Goal: Check status: Check status

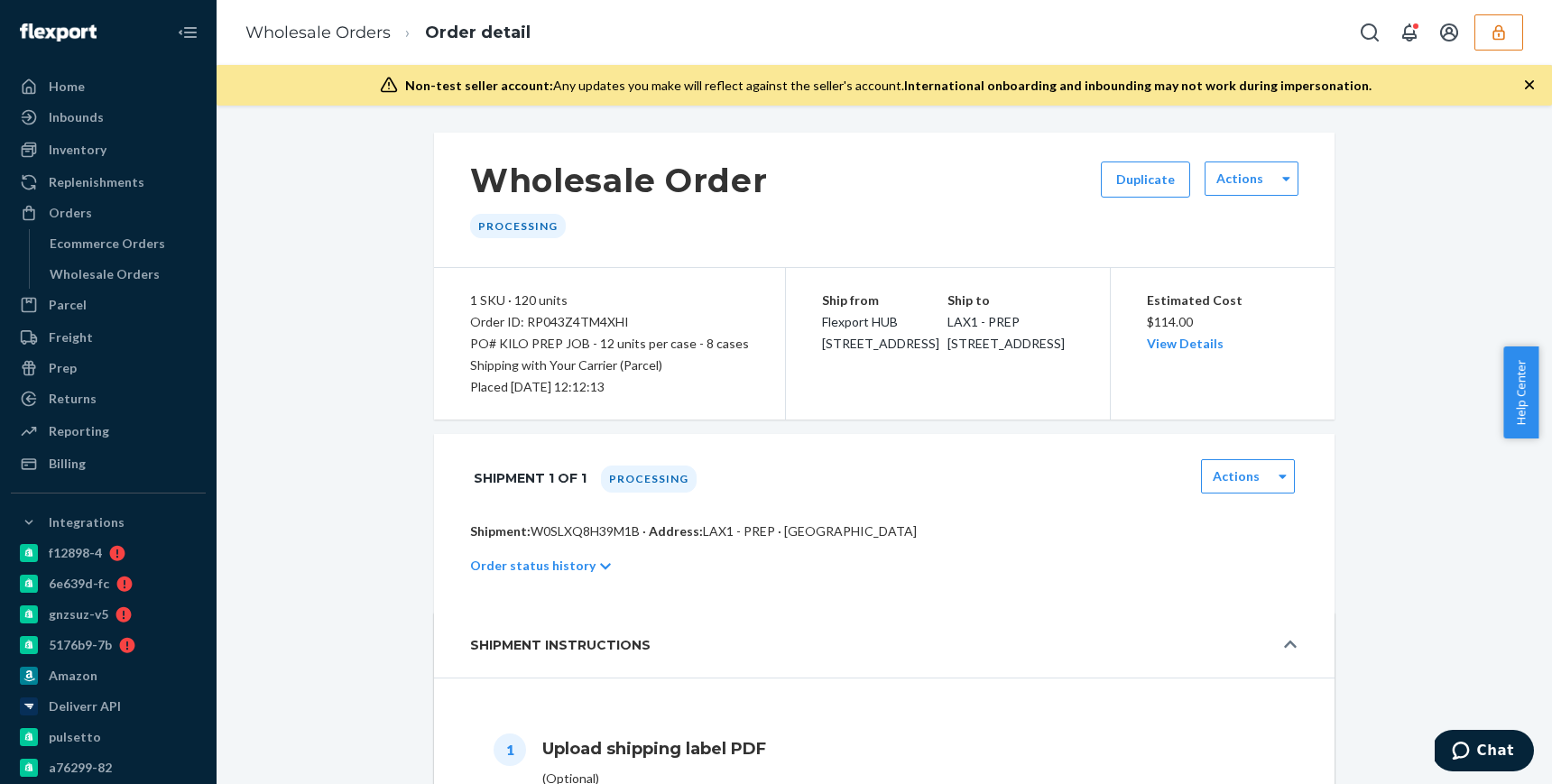
click at [1494, 43] on button "button" at bounding box center [1499, 32] width 49 height 36
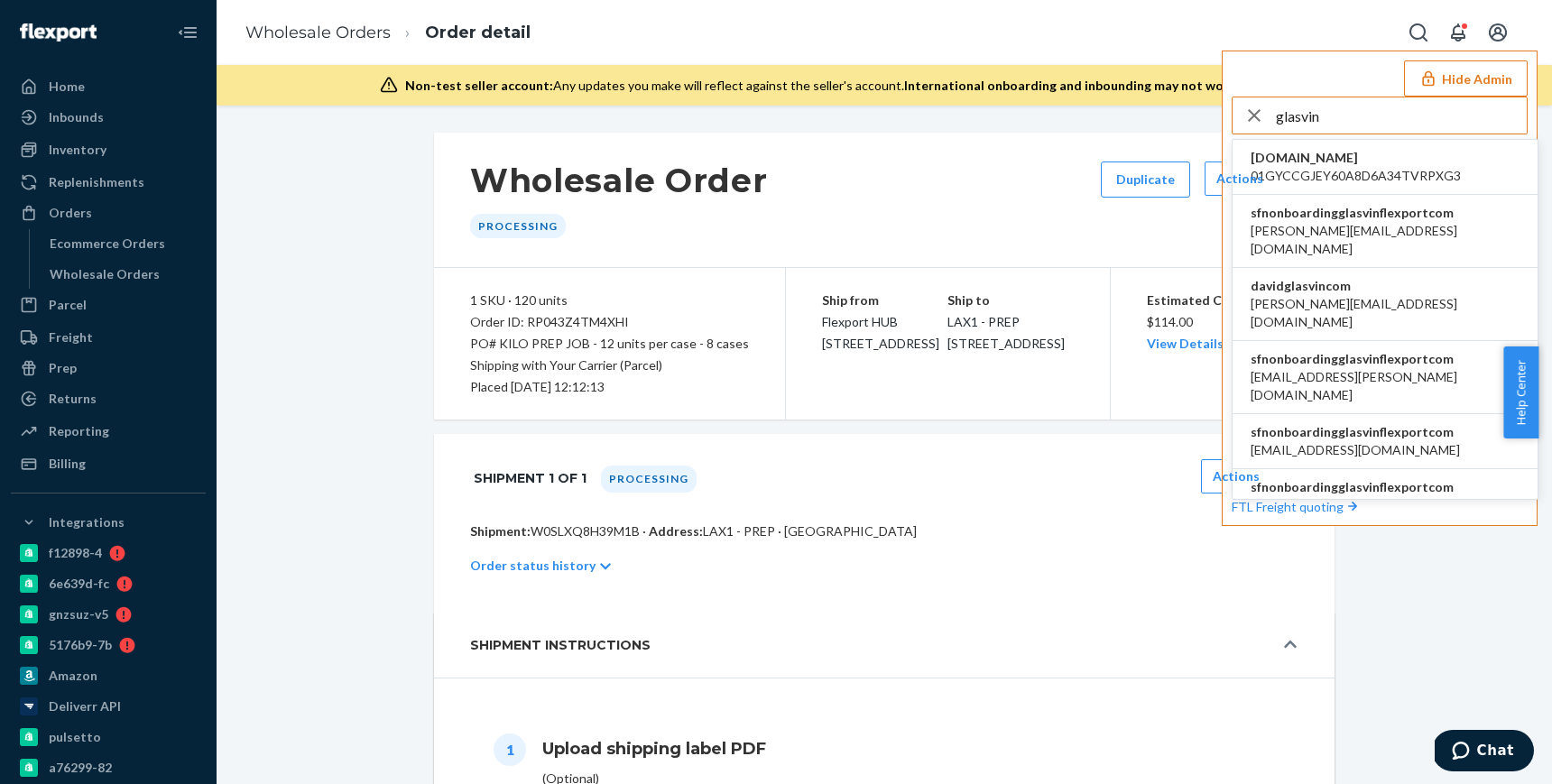
type input "glasvin"
click at [1379, 220] on span "sfnonboardingglasvinflexportcom" at bounding box center [1385, 213] width 269 height 18
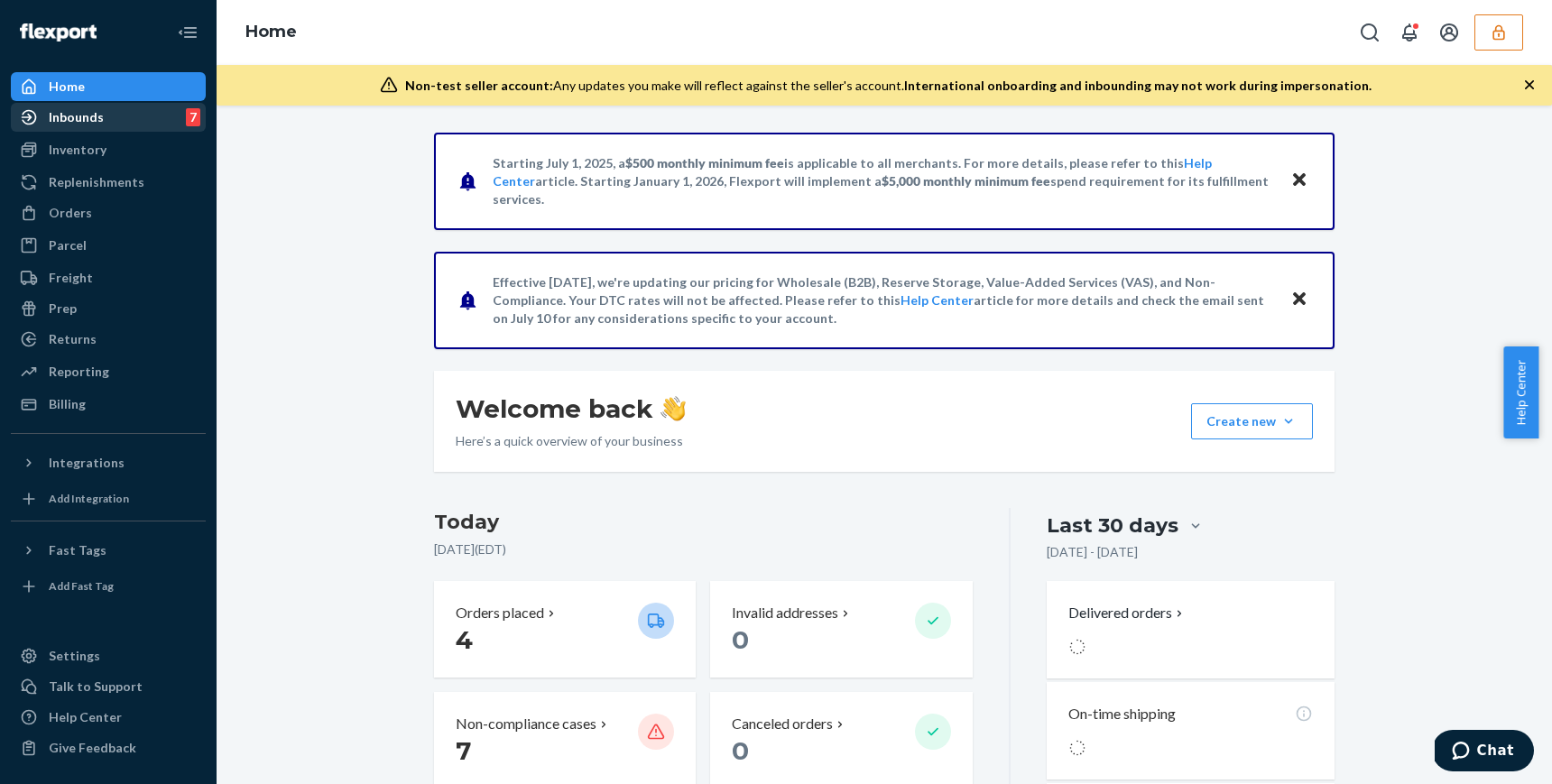
click at [121, 119] on div "Inbounds 7" at bounding box center [108, 117] width 191 height 25
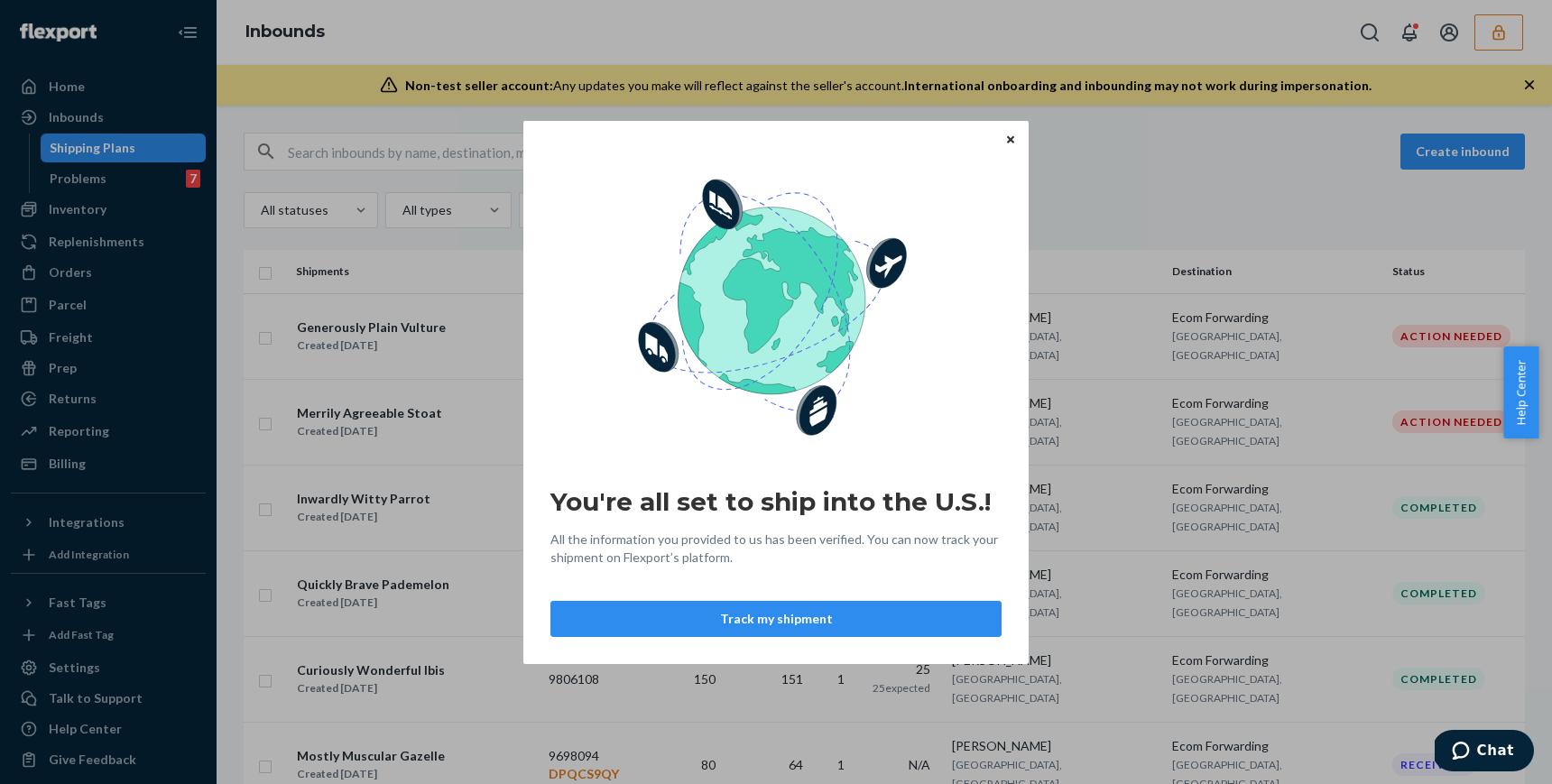
click at [1012, 143] on icon "Close" at bounding box center [1011, 140] width 7 height 7
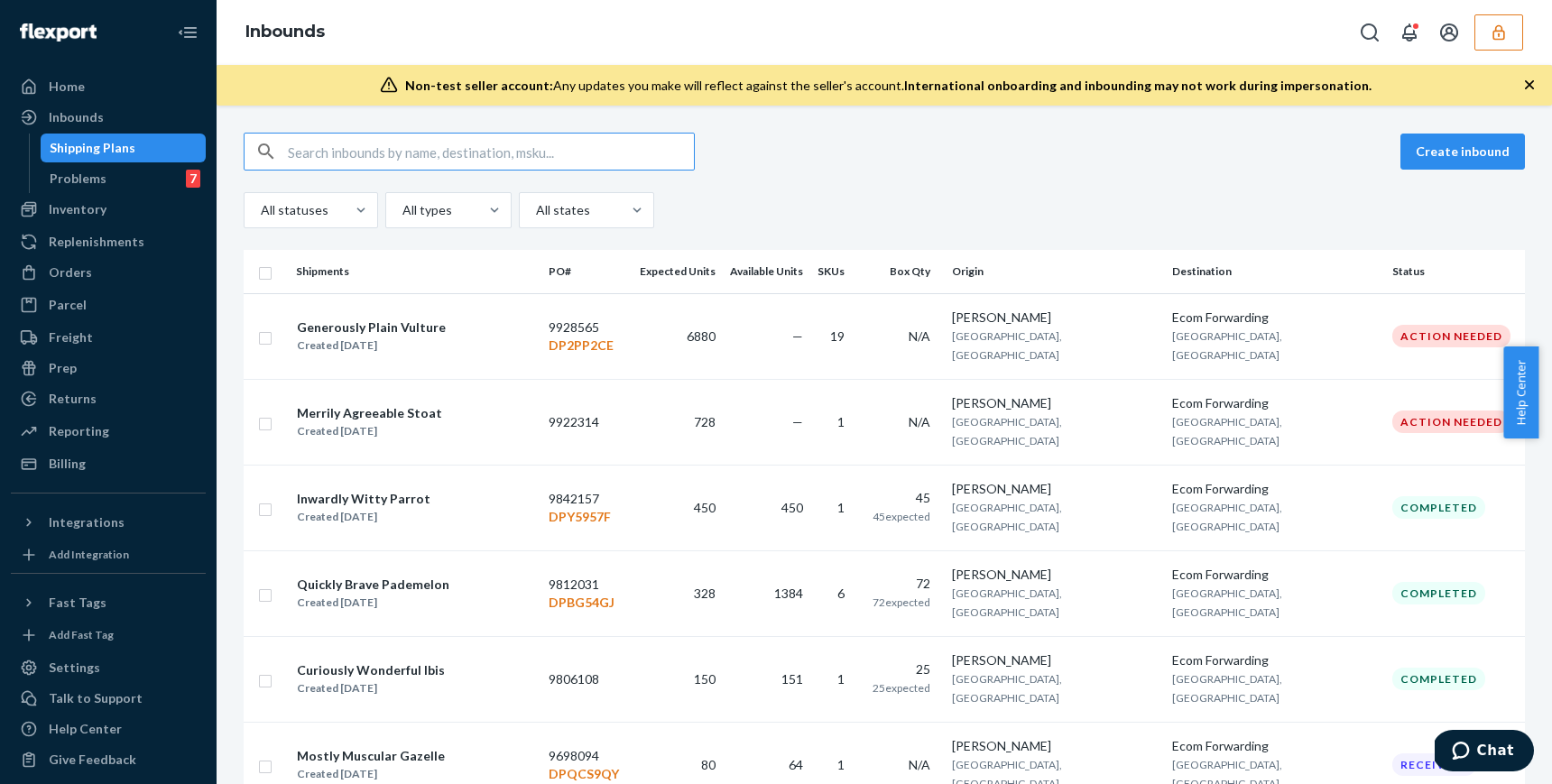
paste input "DPBG54GJ"
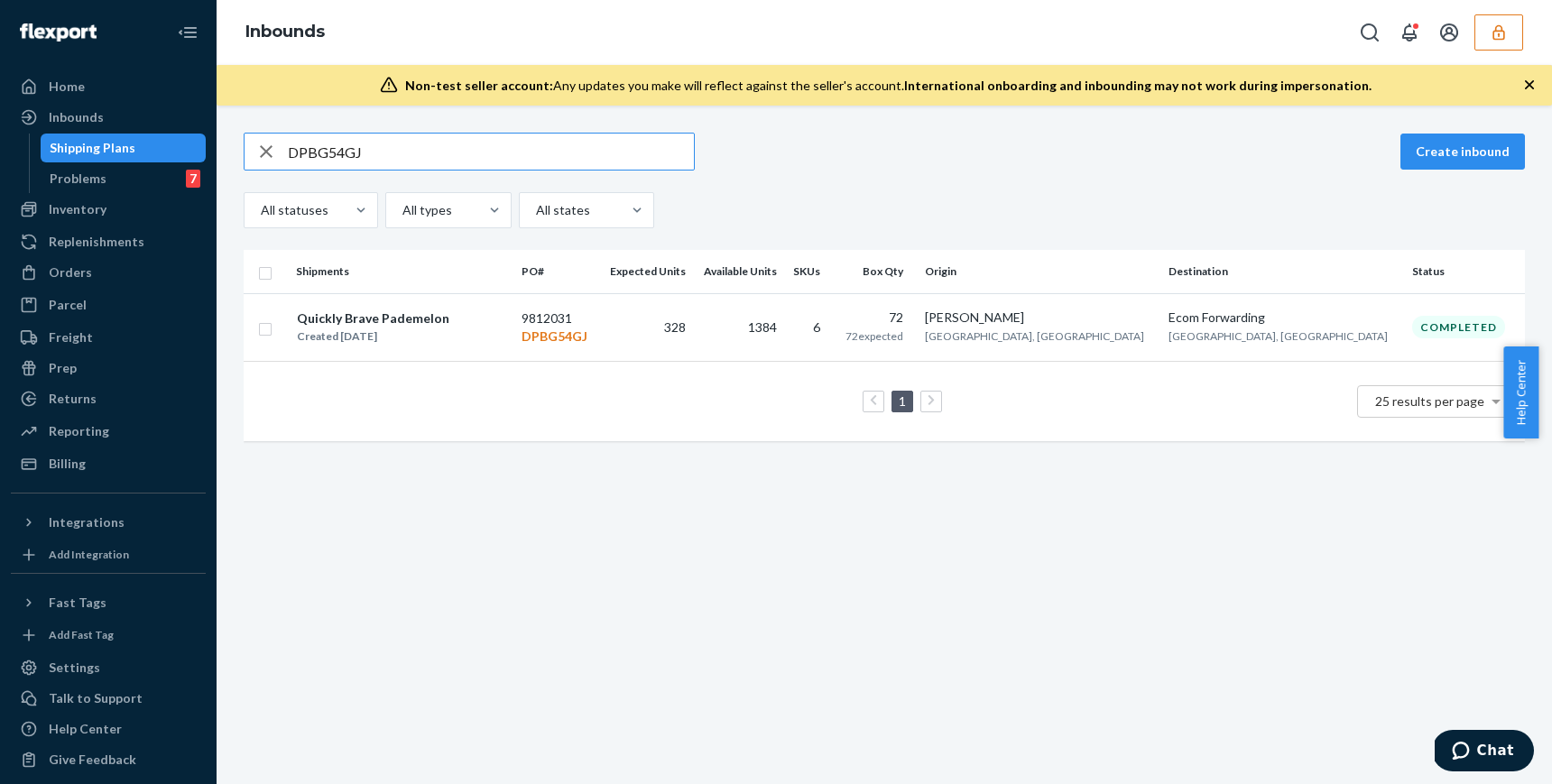
type input "DPBG54GJ"
drag, startPoint x: 663, startPoint y: 337, endPoint x: 581, endPoint y: 318, distance: 84.2
click at [580, 337] on td "9812031 DPBG54GJ" at bounding box center [556, 327] width 84 height 68
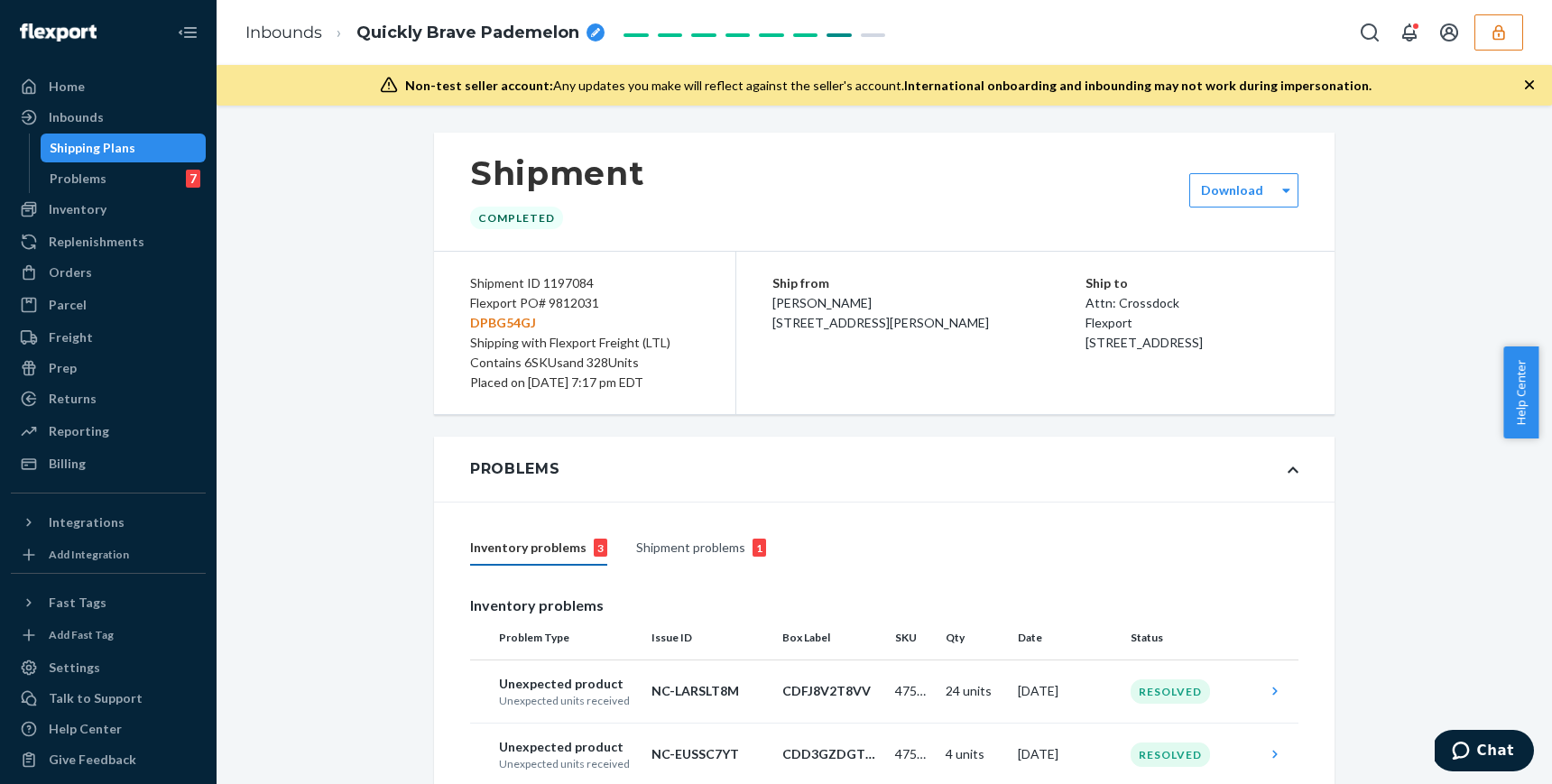
click at [510, 318] on p "DPBG54GJ" at bounding box center [585, 323] width 229 height 20
copy p "DPBG54GJ"
click at [1505, 42] on button "button" at bounding box center [1499, 32] width 49 height 36
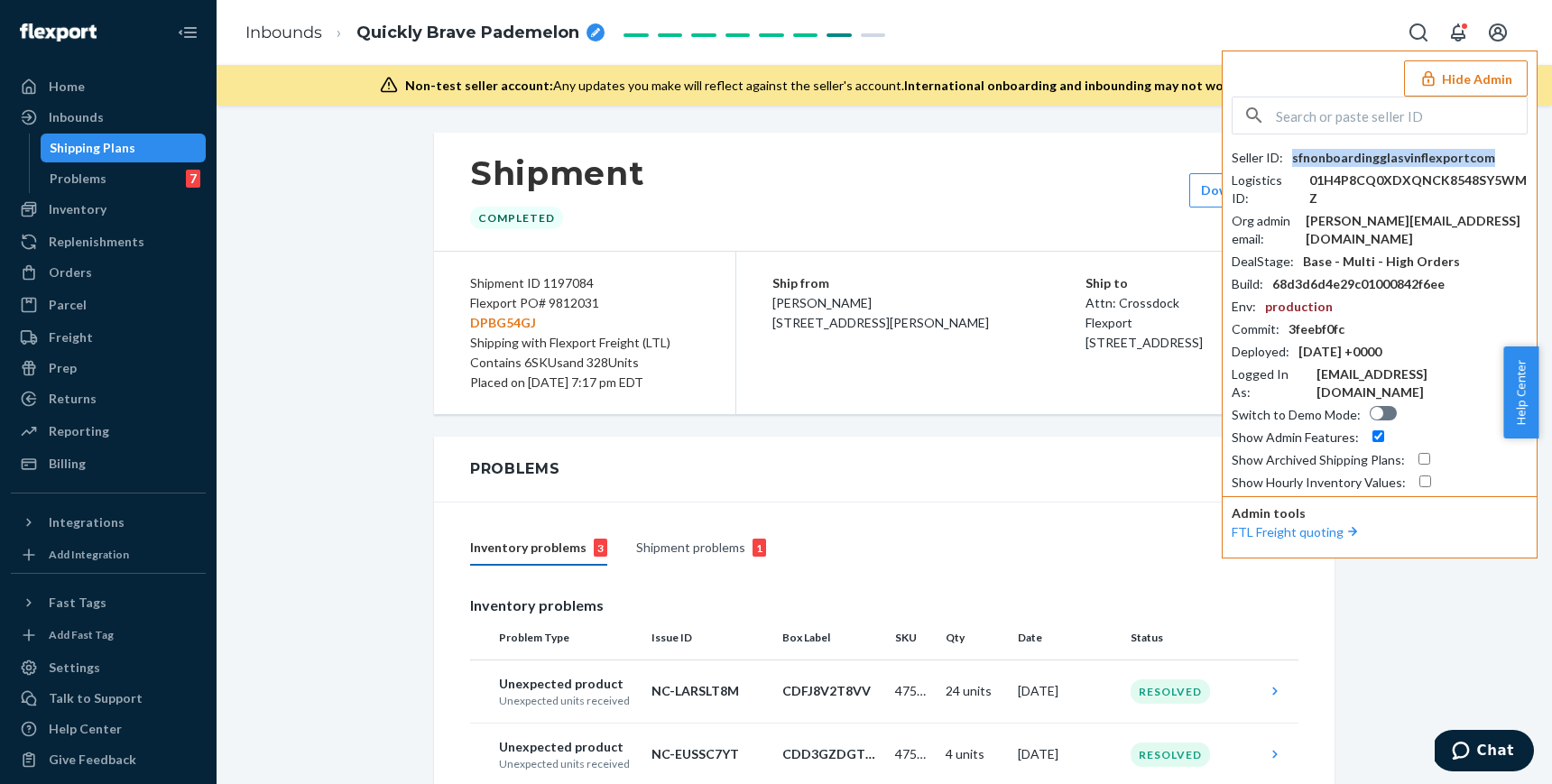
click at [1366, 158] on div "sfnonboardingglasvinflexportcom" at bounding box center [1393, 158] width 203 height 18
click at [1308, 125] on input "text" at bounding box center [1401, 115] width 251 height 36
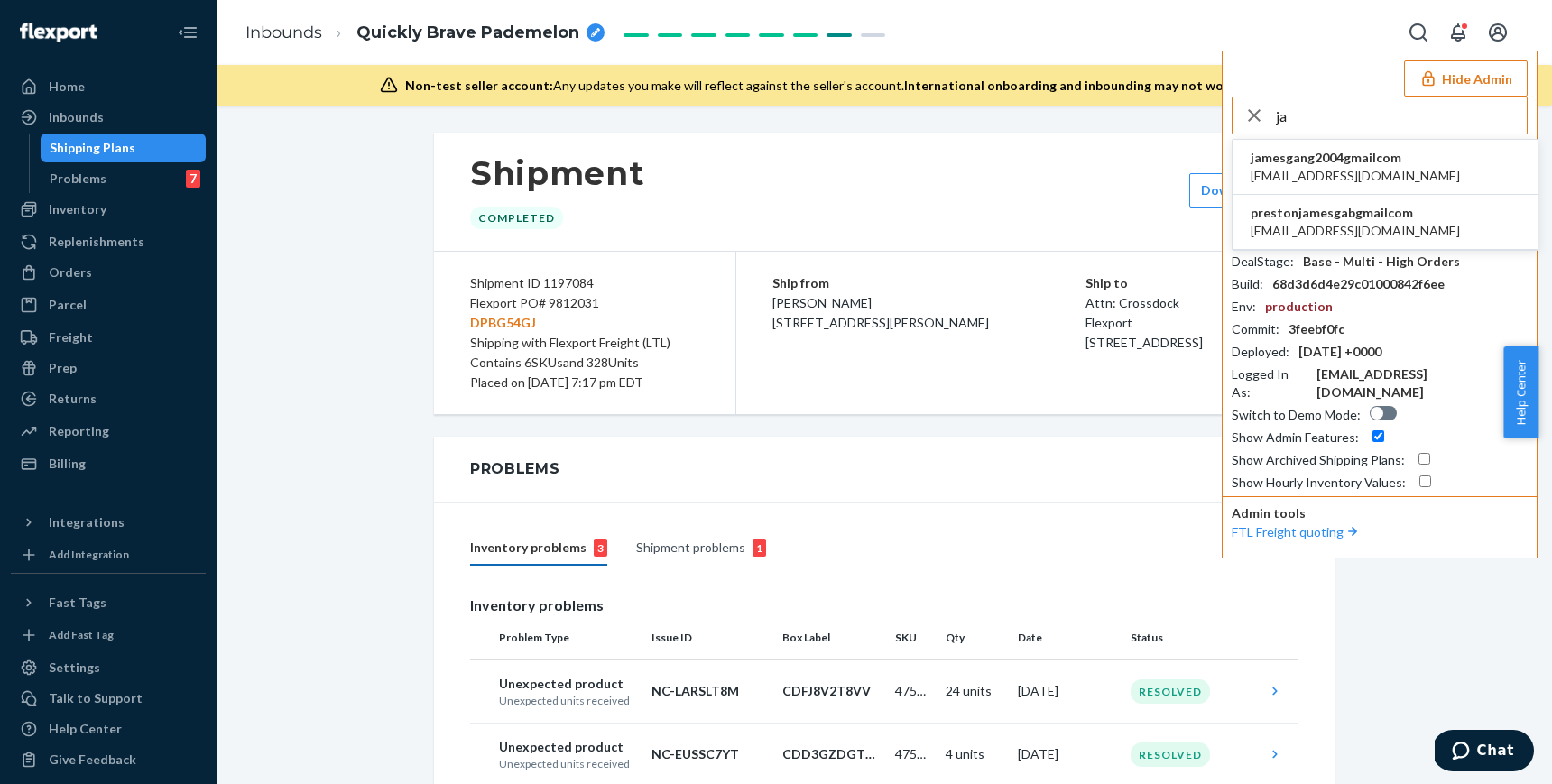
type input "j"
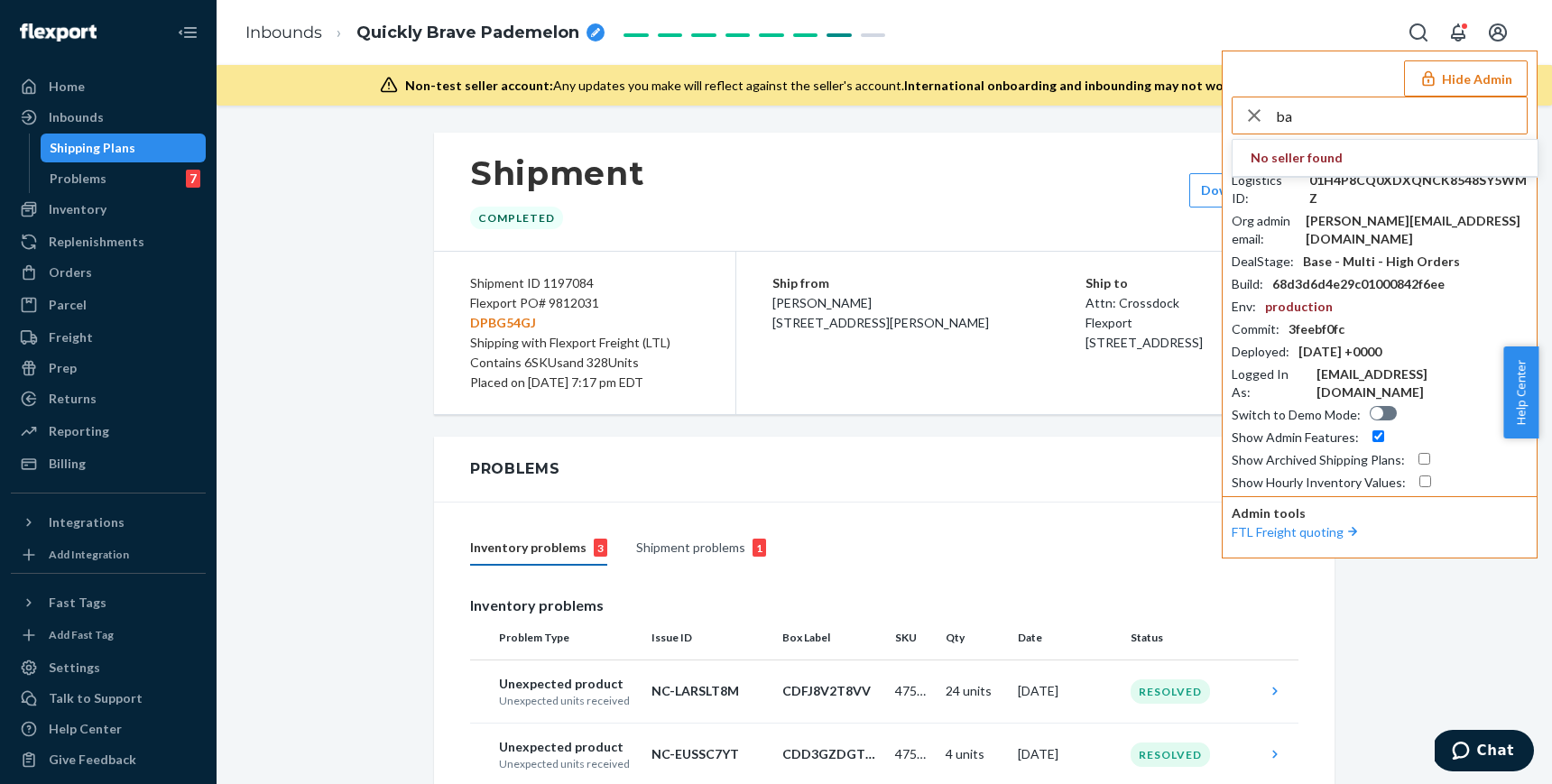
type input "b"
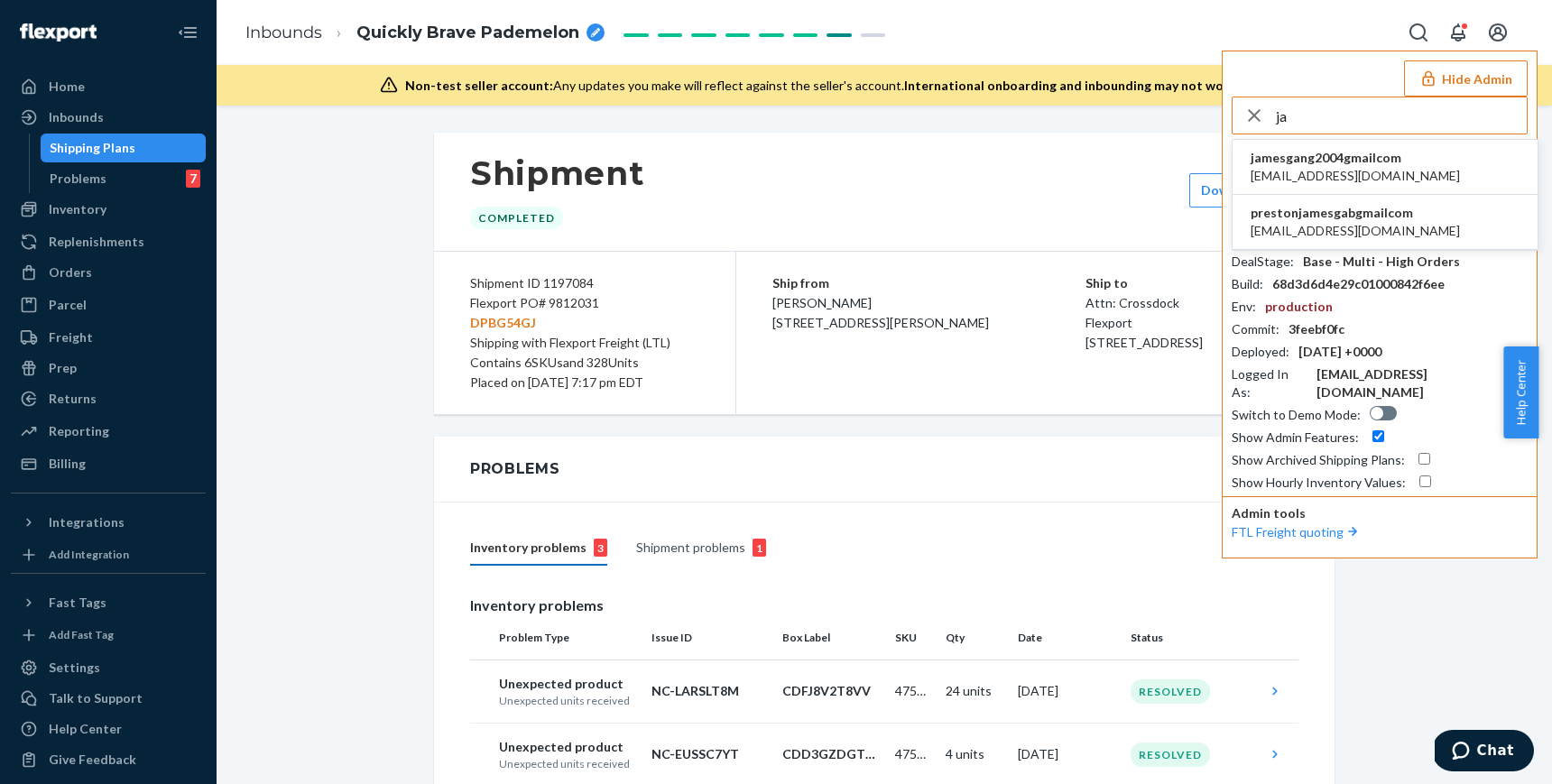
type input "j"
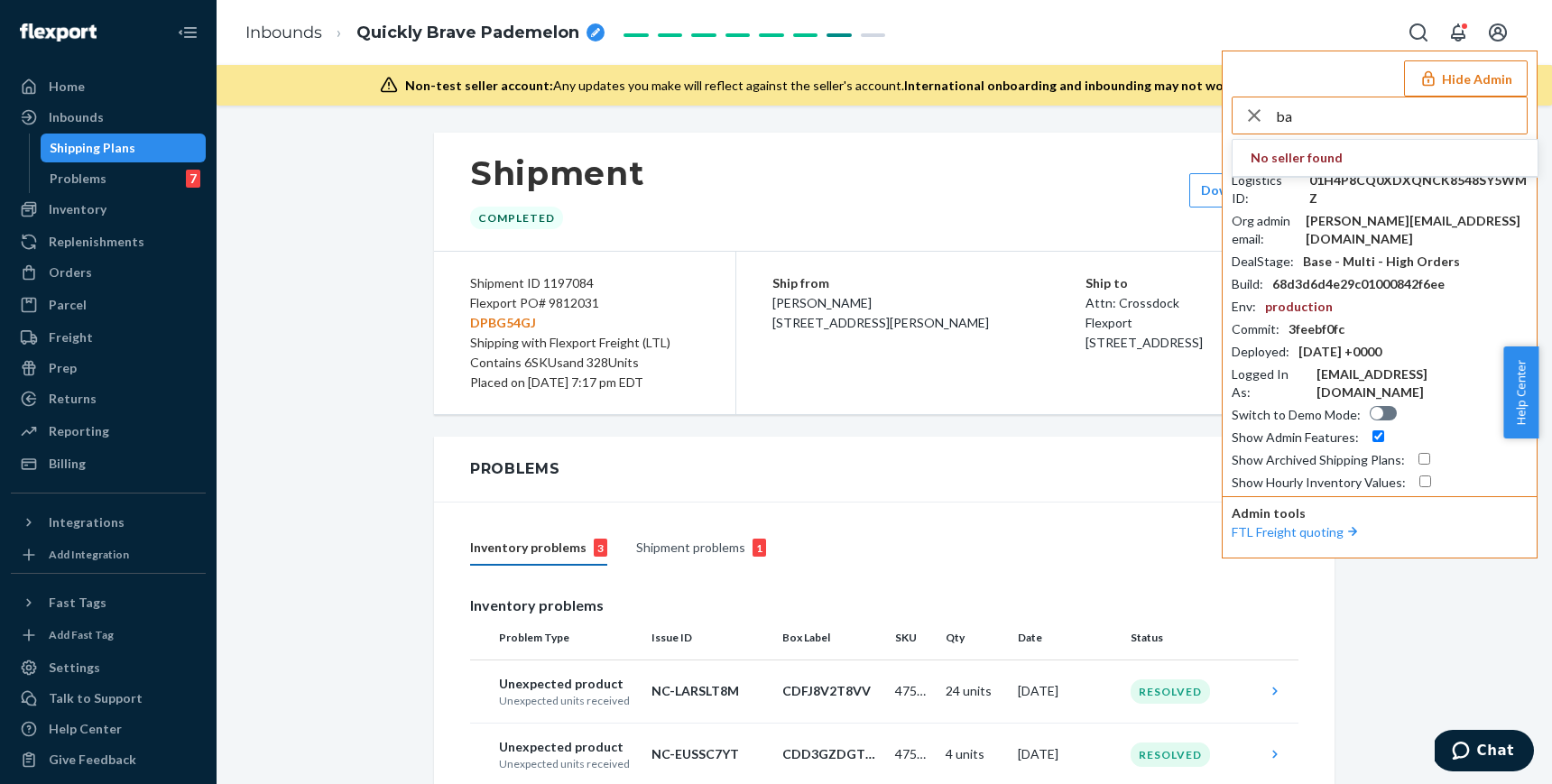
type input "b"
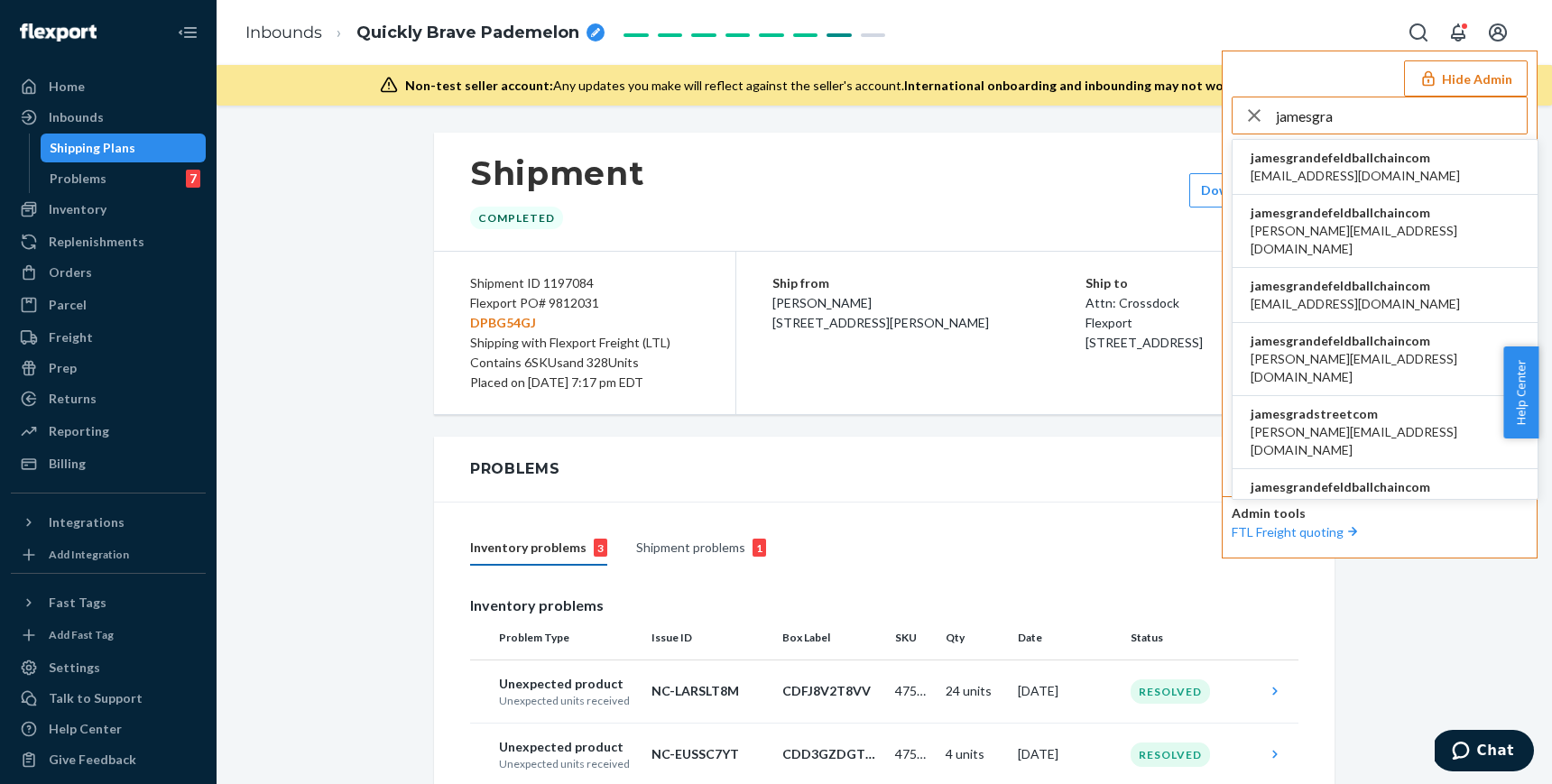
type input "jamesgra"
click at [1361, 171] on span "bill@ballchain.com" at bounding box center [1355, 176] width 209 height 18
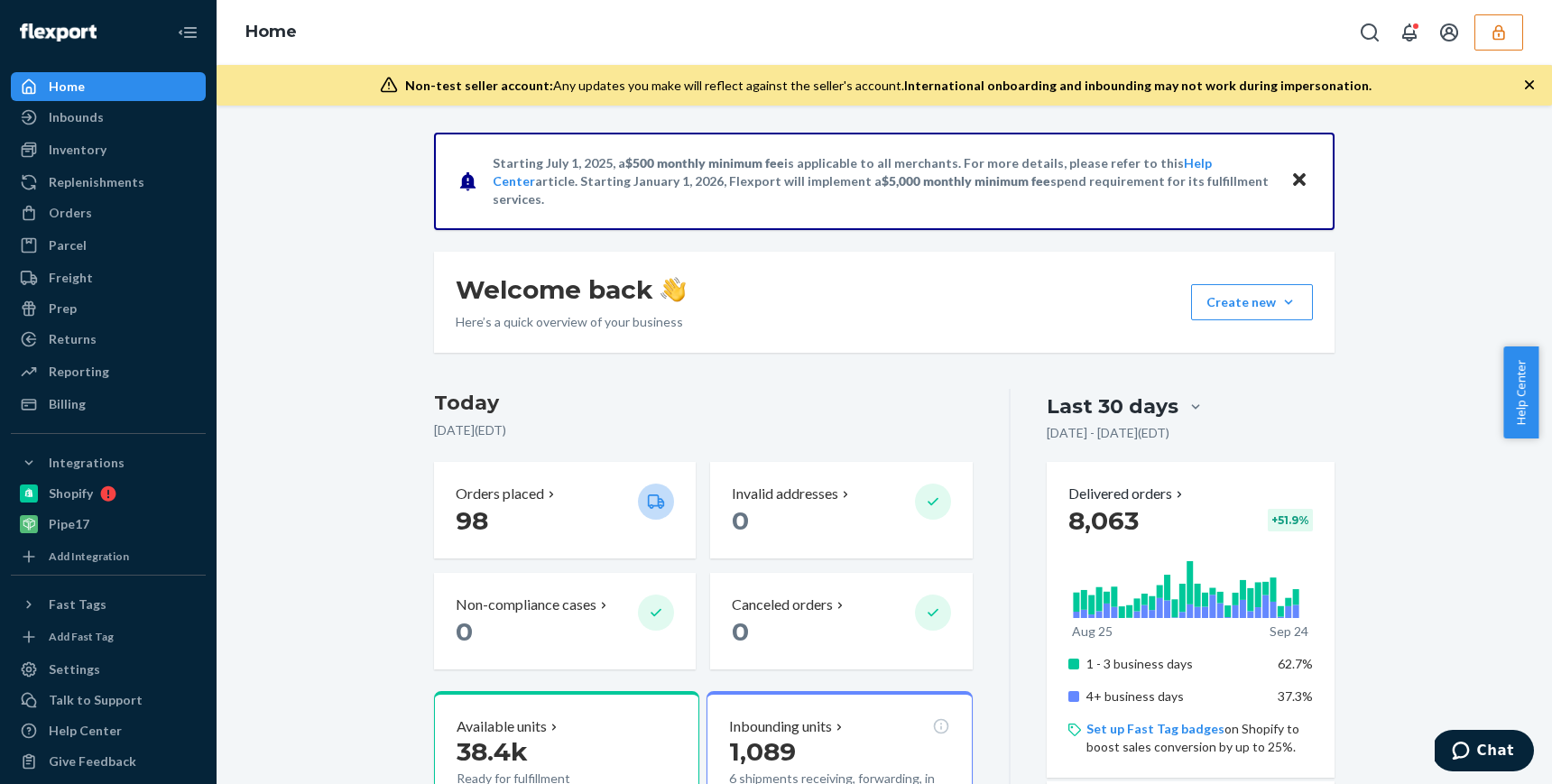
click at [1481, 21] on button "button" at bounding box center [1499, 32] width 49 height 36
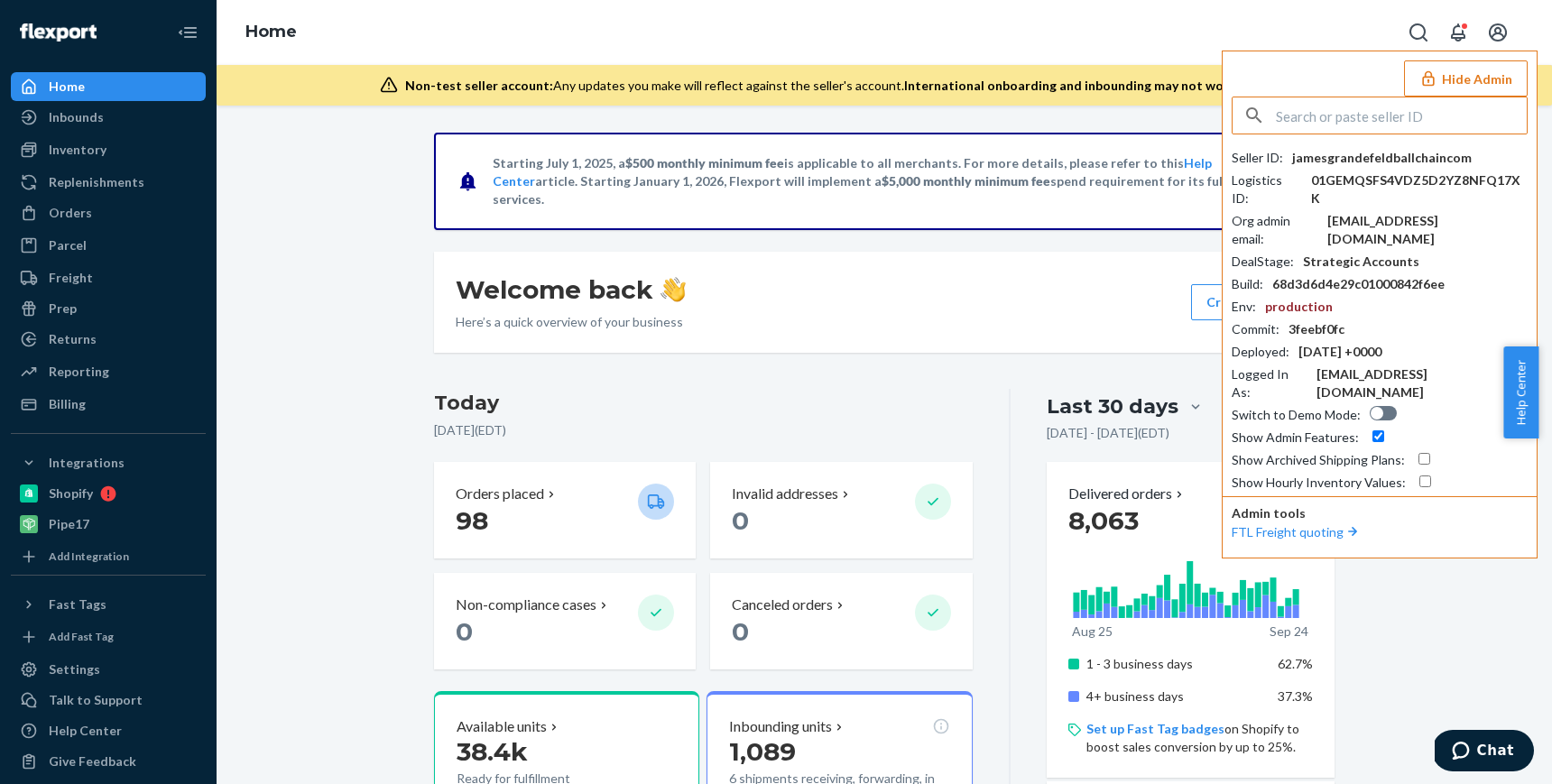
click at [1341, 167] on div "Seller ID : jamesgrandefeldballchaincom Logistics ID : 01GEMQSFS4VDZ5D2YZ8NFQ17…" at bounding box center [1380, 320] width 296 height 343
click at [1334, 153] on div "jamesgrandefeldballchaincom" at bounding box center [1381, 158] width 180 height 18
copy div "jamesgrandefeldballchaincom"
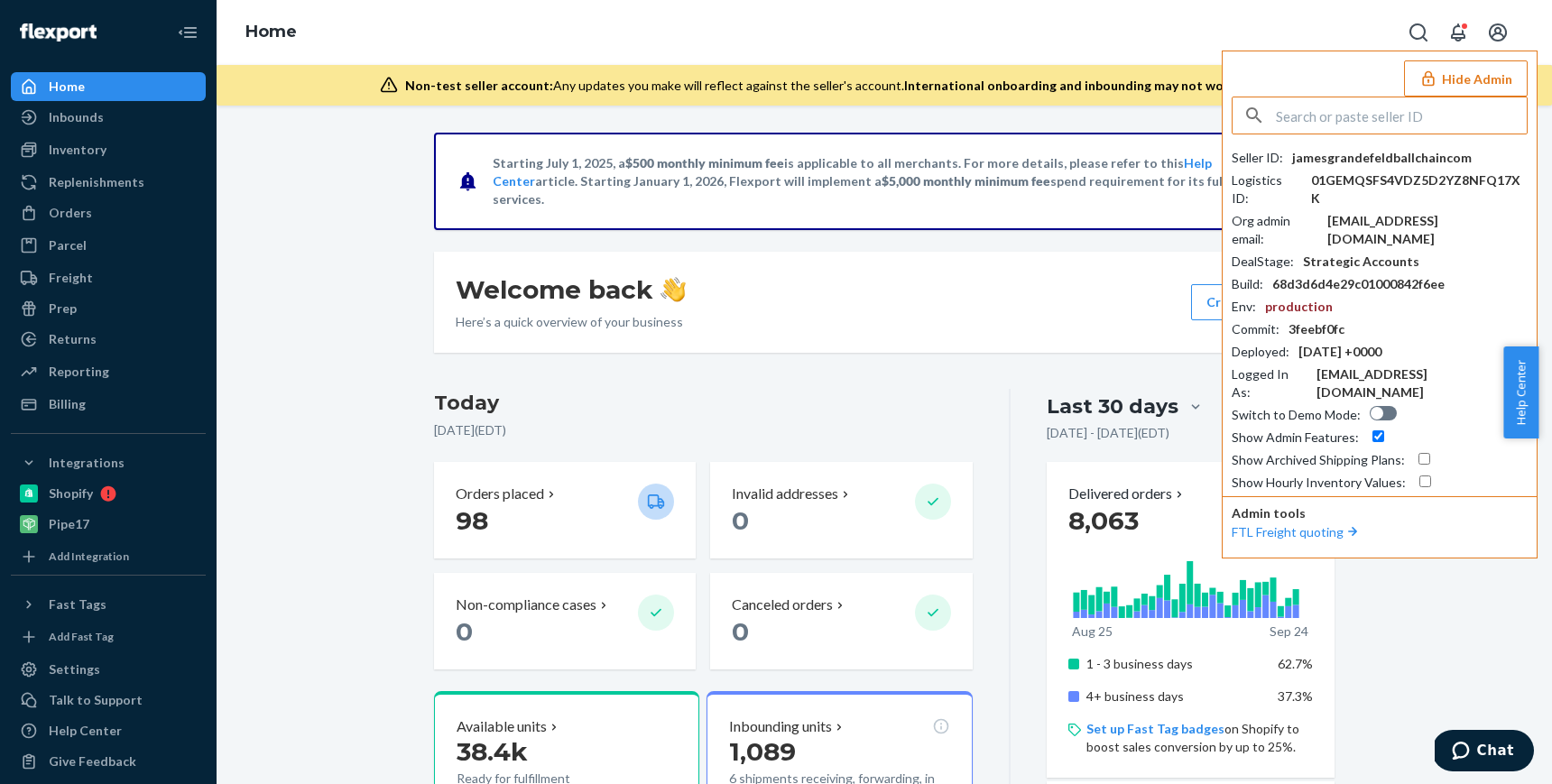
click at [1347, 121] on input "text" at bounding box center [1401, 115] width 251 height 36
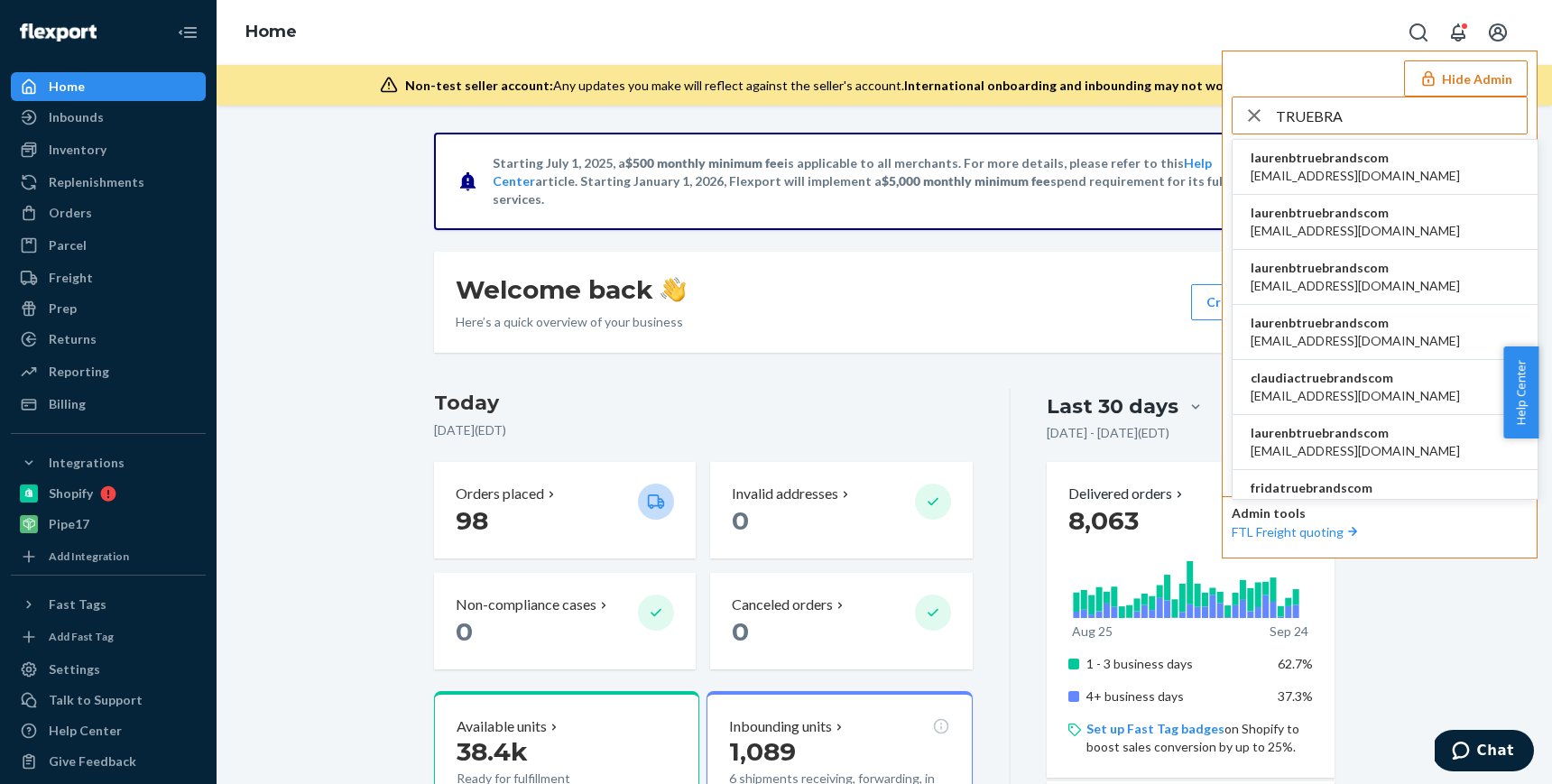
type input "TRUEBRA"
click at [1349, 167] on span "angelogarcia@truebrands.com" at bounding box center [1355, 176] width 209 height 18
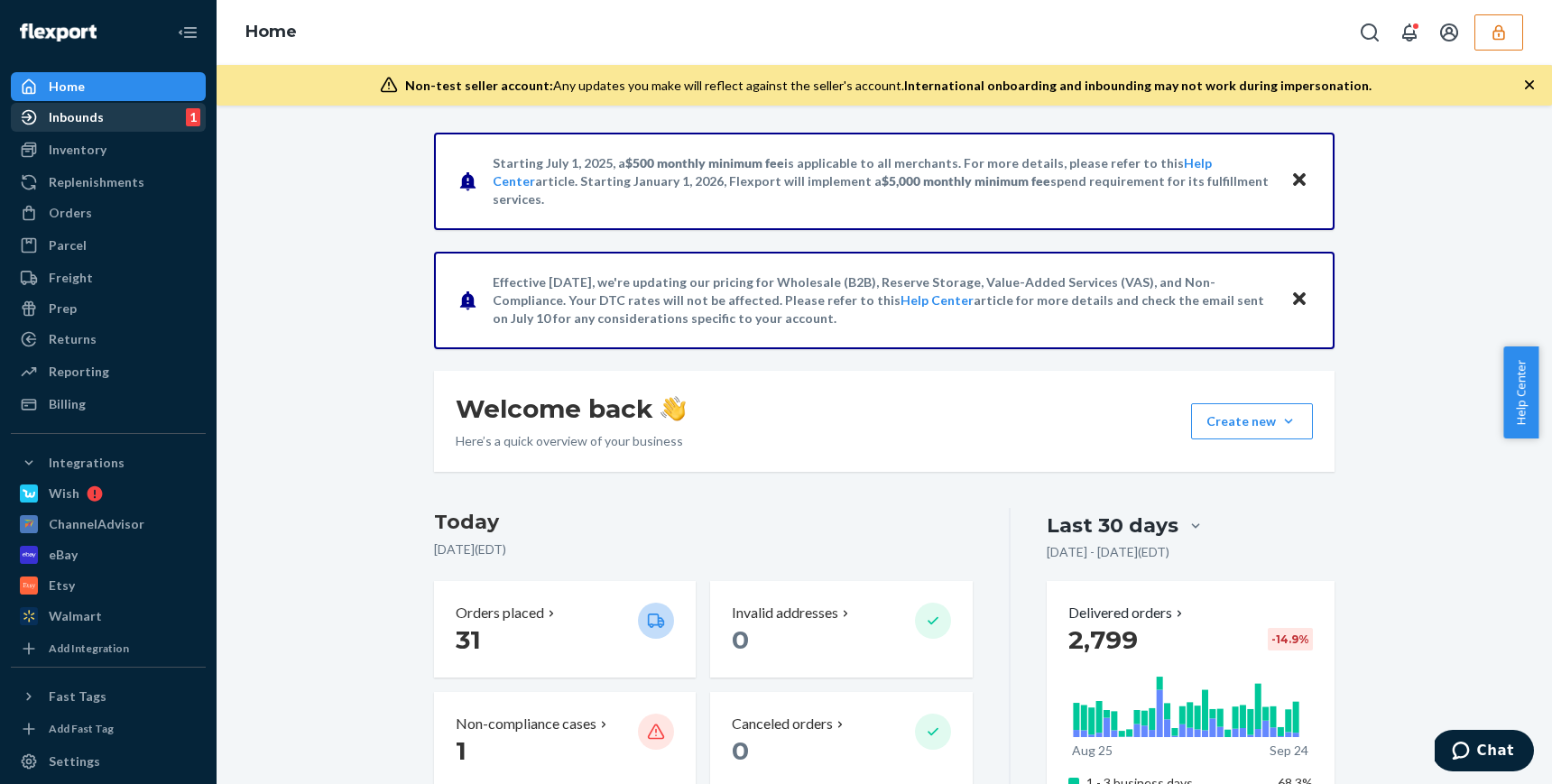
click at [90, 125] on div "Inbounds" at bounding box center [76, 117] width 55 height 18
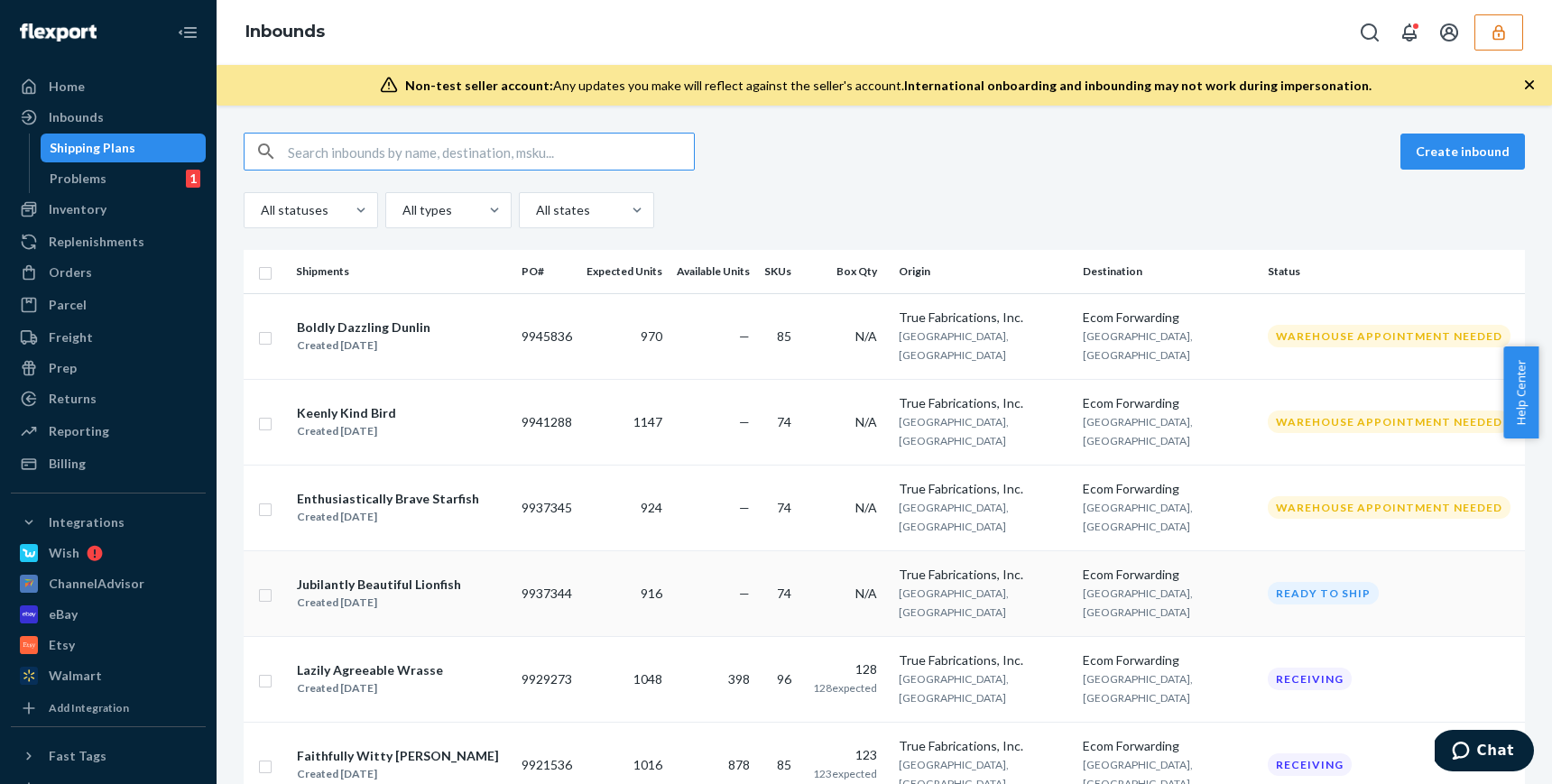
click at [654, 550] on td "916" at bounding box center [624, 593] width 90 height 86
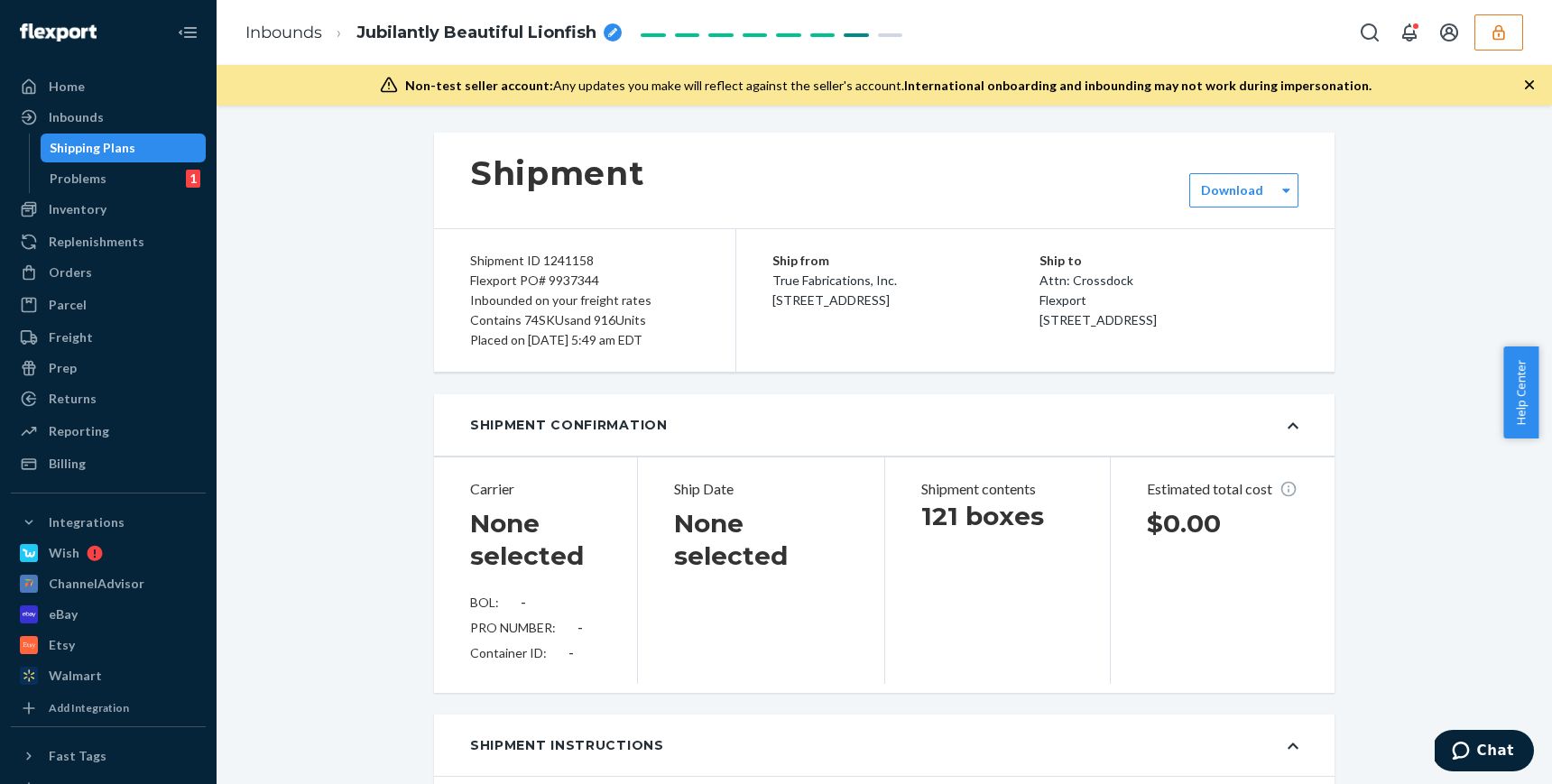
type input "4675545"
type input "3554760930"
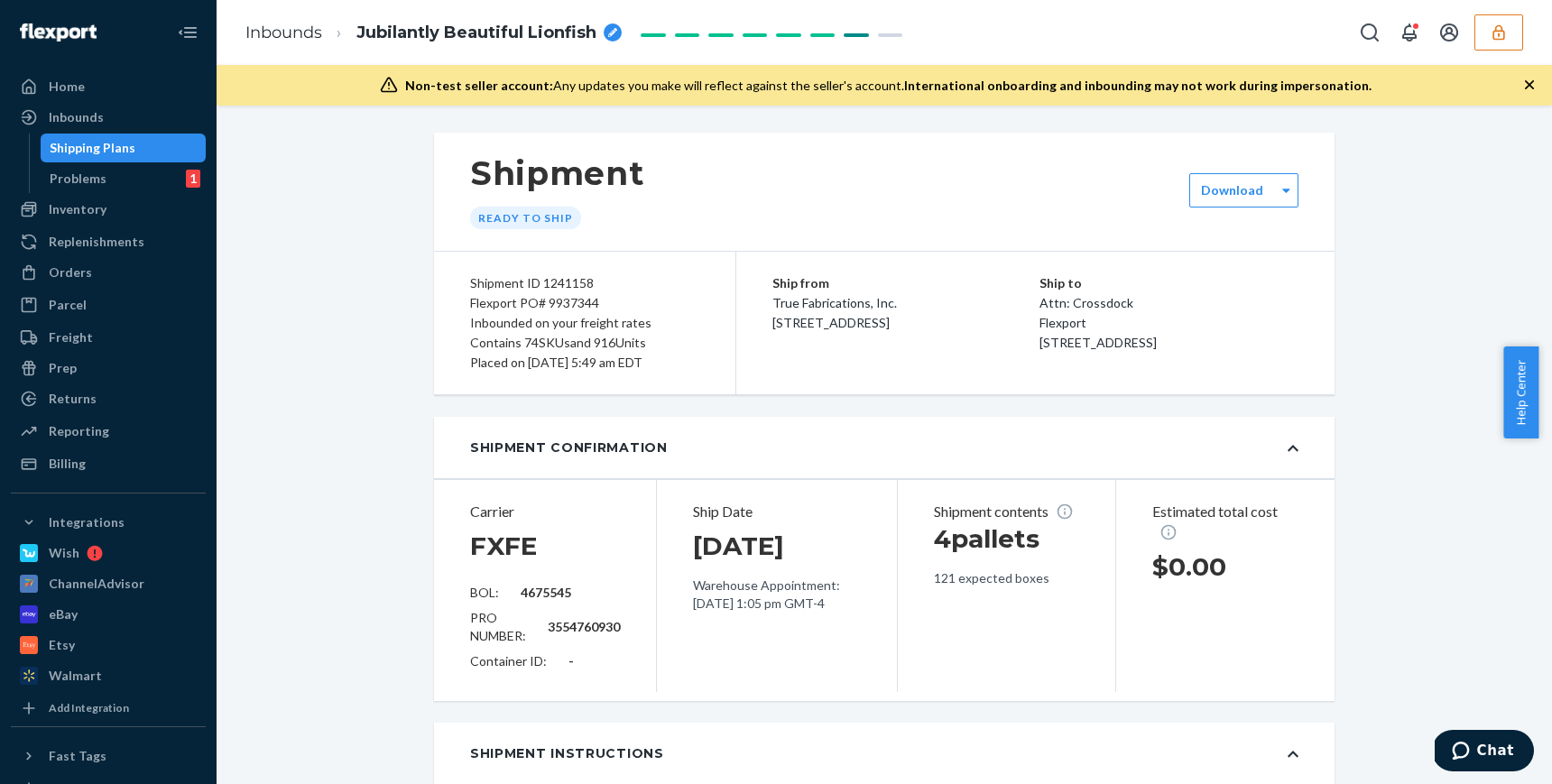
click at [1492, 49] on button "button" at bounding box center [1499, 32] width 49 height 36
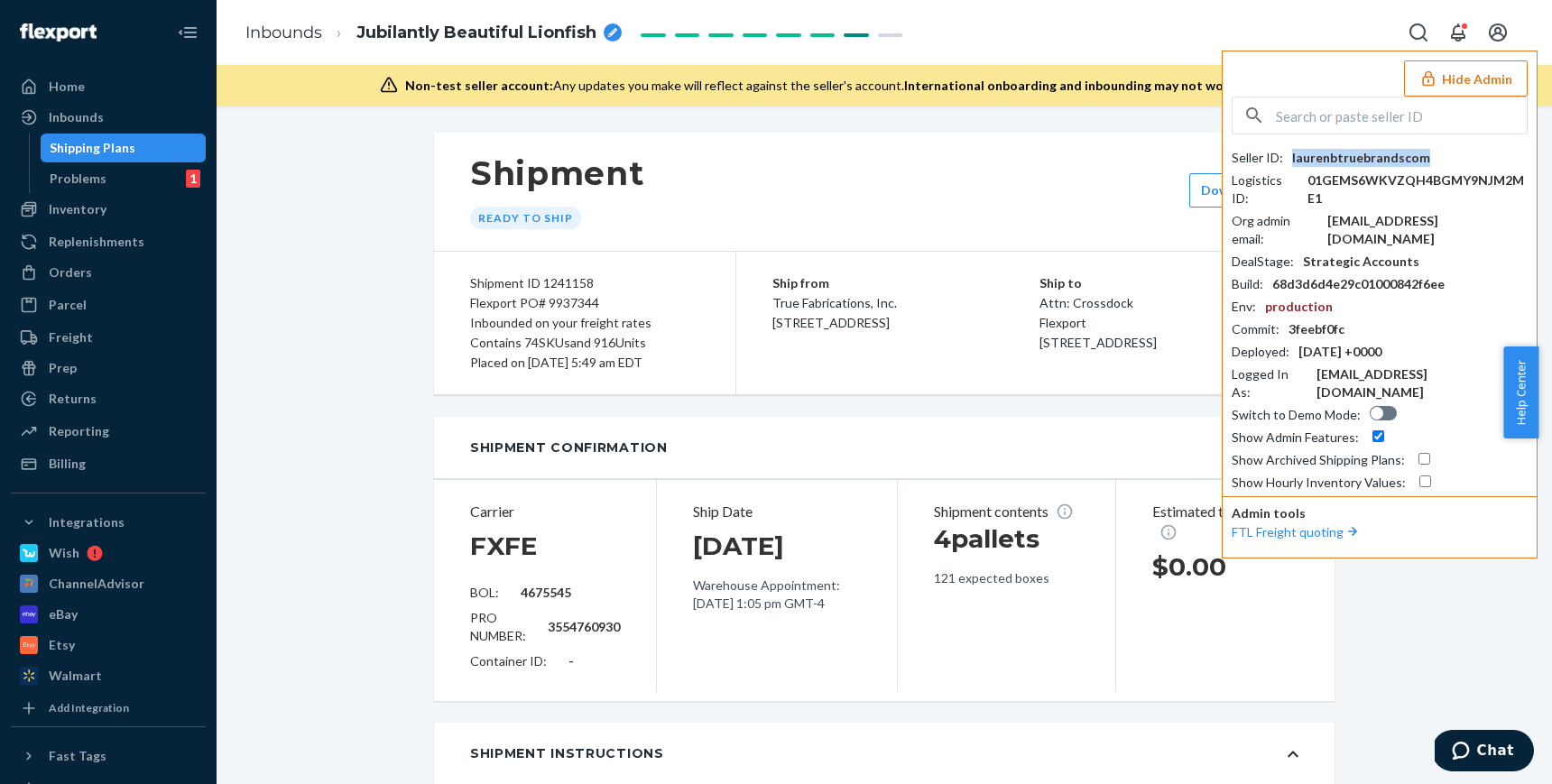
click at [1336, 159] on div "laurenbtruebrandscom" at bounding box center [1361, 158] width 138 height 18
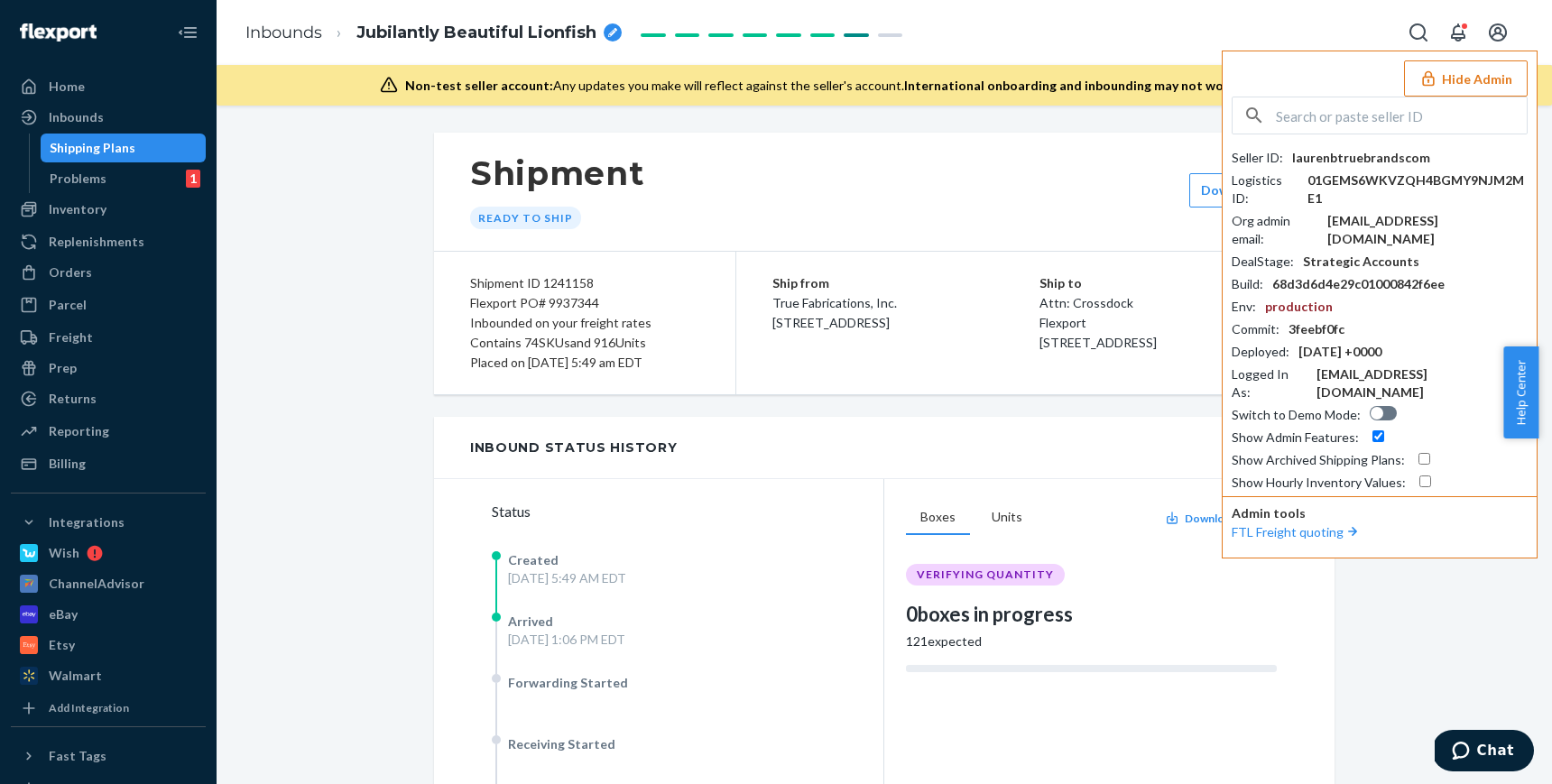
click at [1335, 120] on input "text" at bounding box center [1401, 115] width 251 height 36
type input "f"
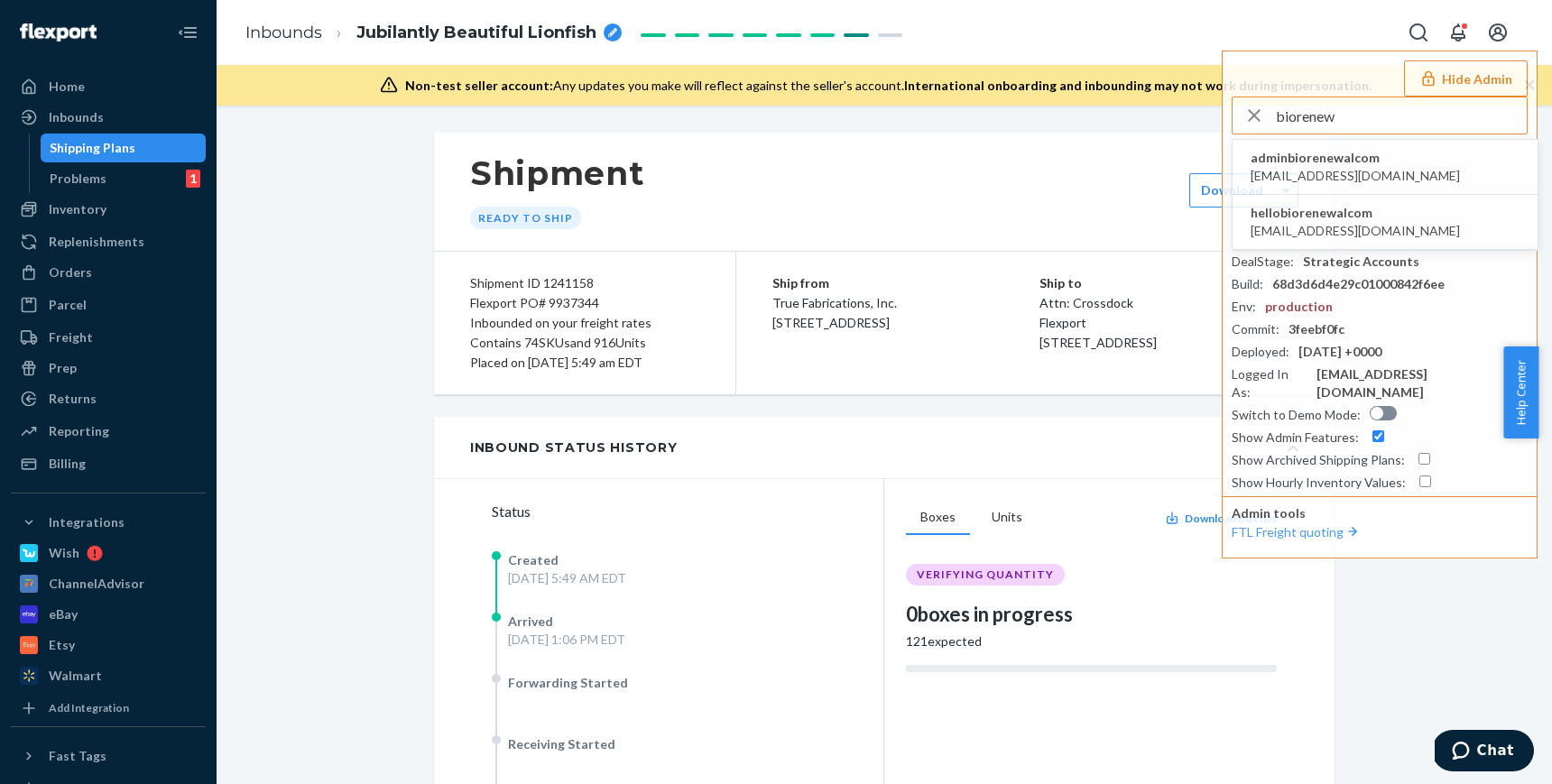
type input "biorenew"
